Goal: Navigation & Orientation: Find specific page/section

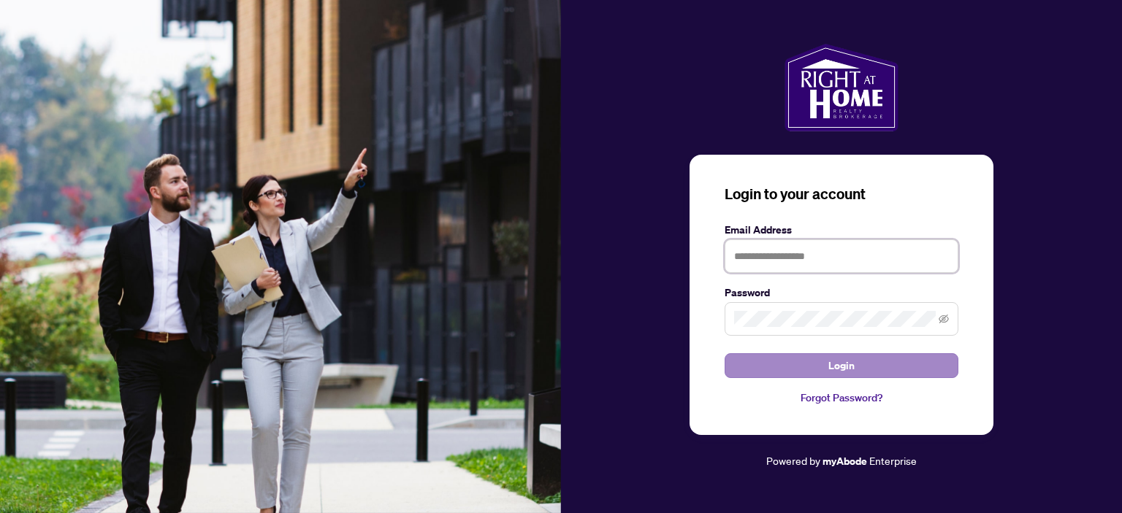
type input "**********"
click at [825, 363] on button "Login" at bounding box center [842, 366] width 234 height 25
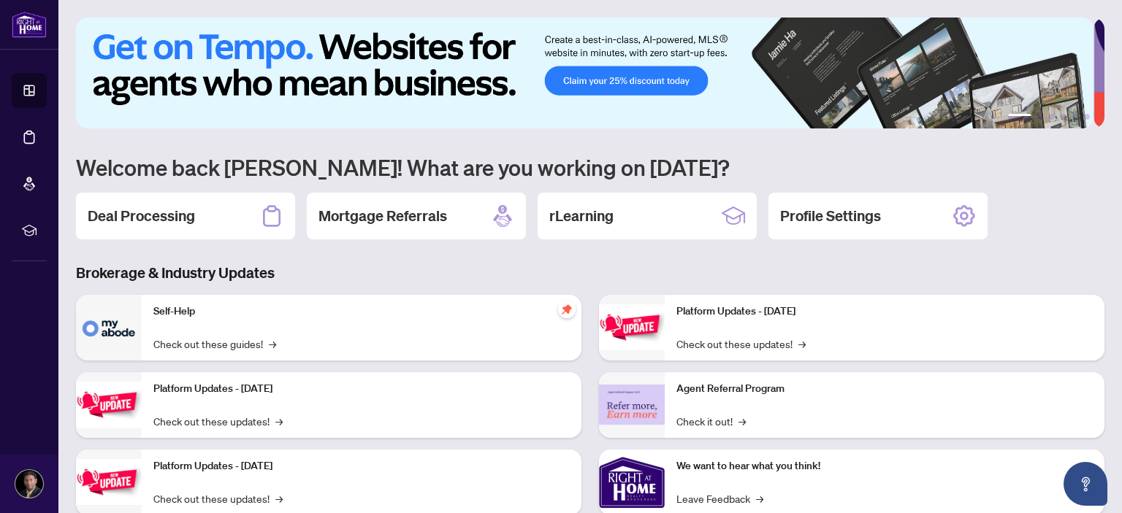
scroll to position [117, 0]
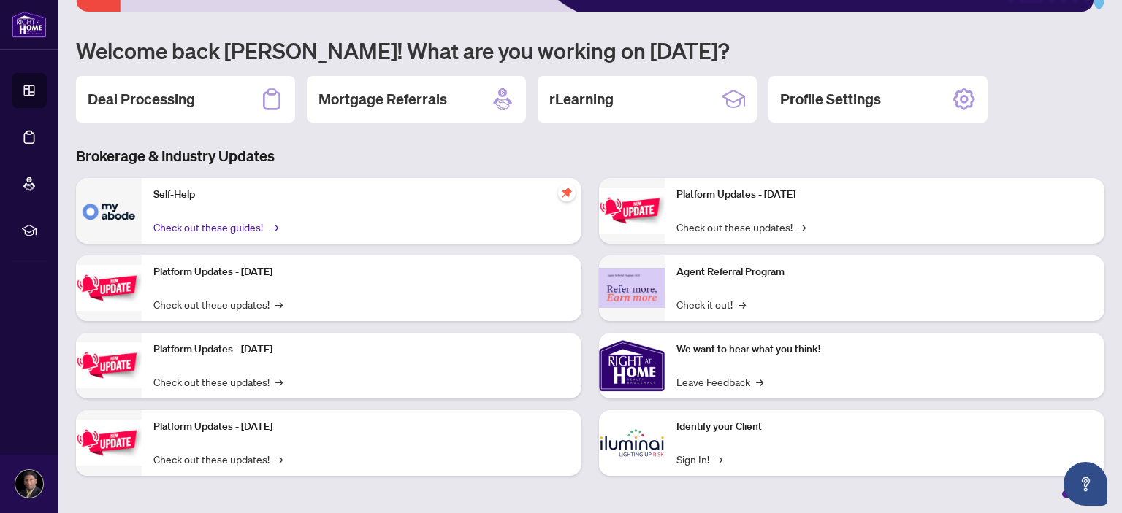
click at [231, 219] on link "Check out these guides! →" at bounding box center [214, 227] width 123 height 16
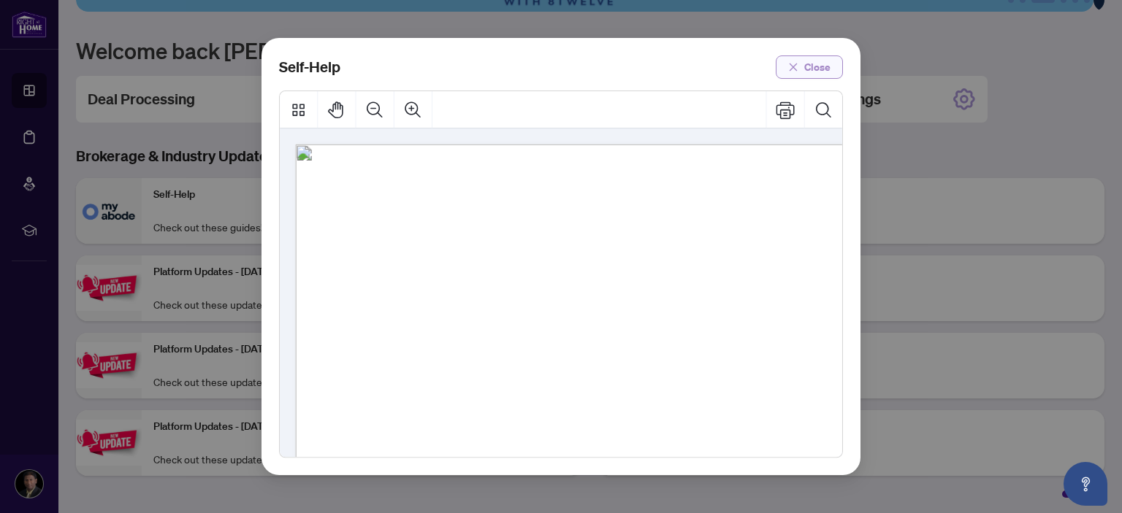
click at [821, 64] on span "Close" at bounding box center [817, 67] width 26 height 23
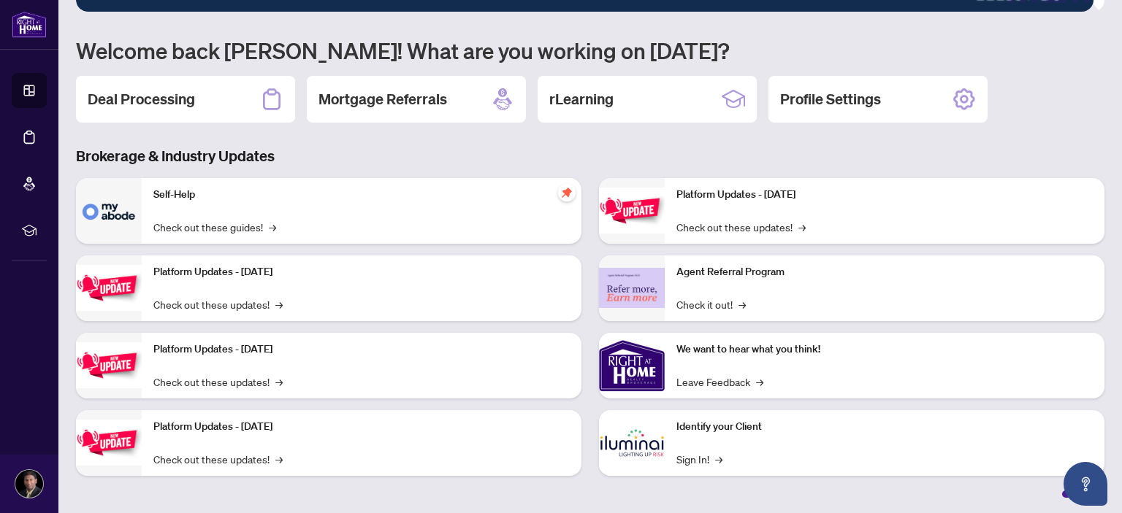
click at [258, 273] on p "Platform Updates - [DATE]" at bounding box center [361, 272] width 416 height 16
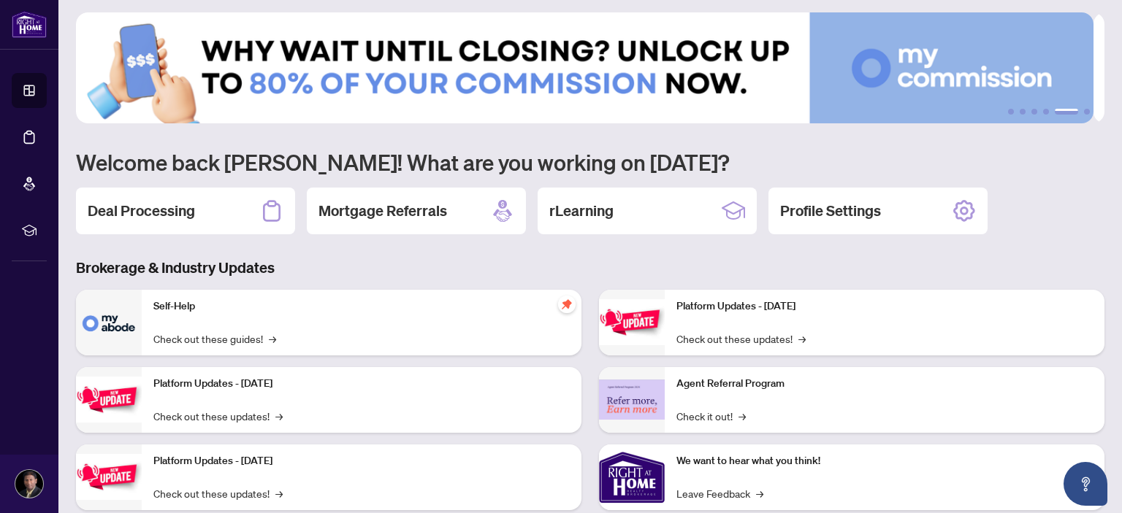
scroll to position [4, 0]
